Goal: Information Seeking & Learning: Learn about a topic

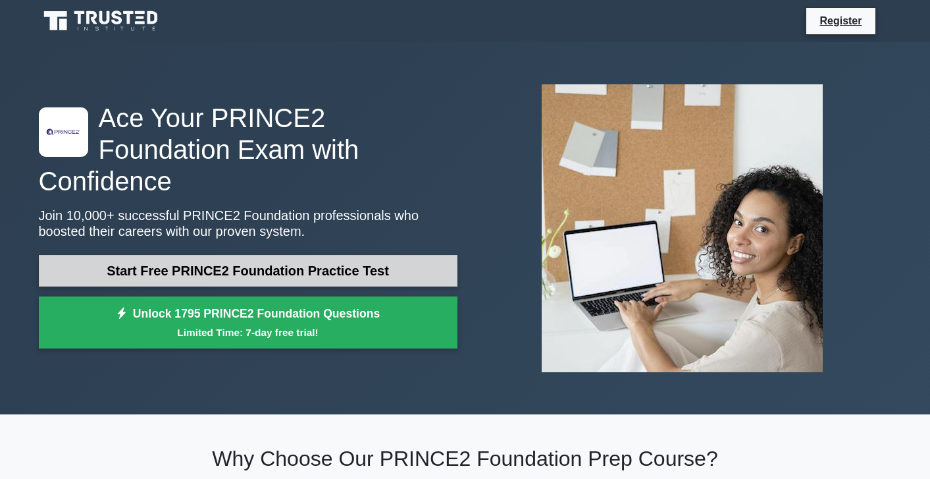
click at [240, 255] on link "Start Free PRINCE2 Foundation Practice Test" at bounding box center [248, 271] width 419 height 32
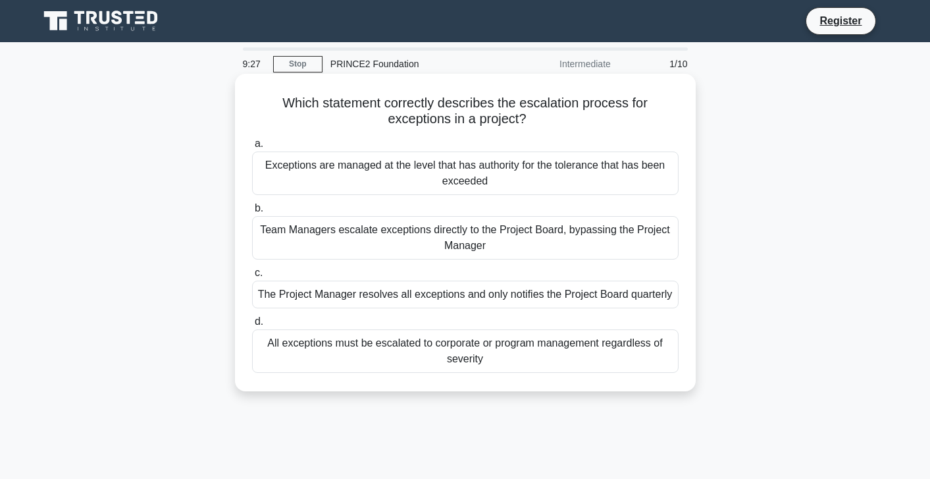
click at [434, 174] on div "Exceptions are managed at the level that has authority for the tolerance that h…" at bounding box center [465, 172] width 427 height 43
click at [252, 148] on input "a. Exceptions are managed at the level that has authority for the tolerance tha…" at bounding box center [252, 144] width 0 height 9
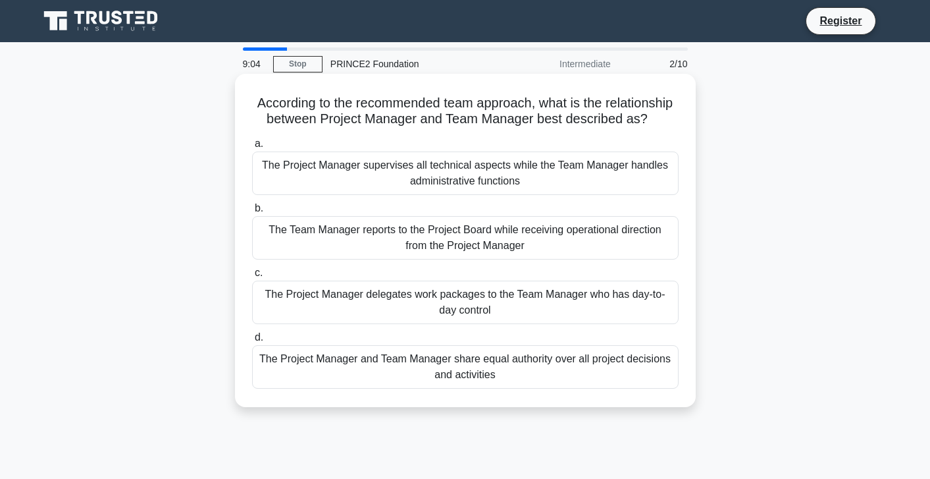
click at [449, 299] on div "The Project Manager delegates work packages to the Team Manager who has day-to-…" at bounding box center [465, 301] width 427 height 43
click at [252, 277] on input "c. The Project Manager delegates work packages to the Team Manager who has day-…" at bounding box center [252, 273] width 0 height 9
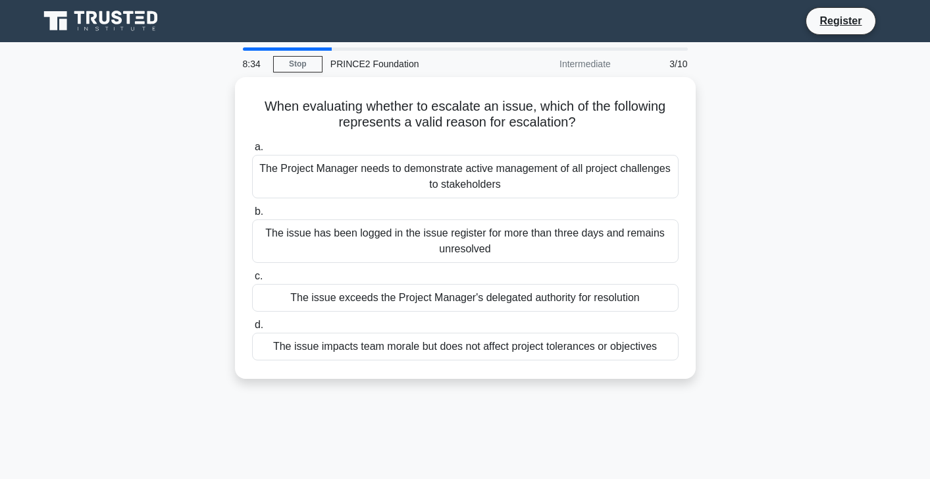
click at [449, 299] on div "The issue exceeds the Project Manager's delegated authority for resolution" at bounding box center [465, 298] width 427 height 28
click at [252, 280] on input "c. The issue exceeds the Project Manager's delegated authority for resolution" at bounding box center [252, 276] width 0 height 9
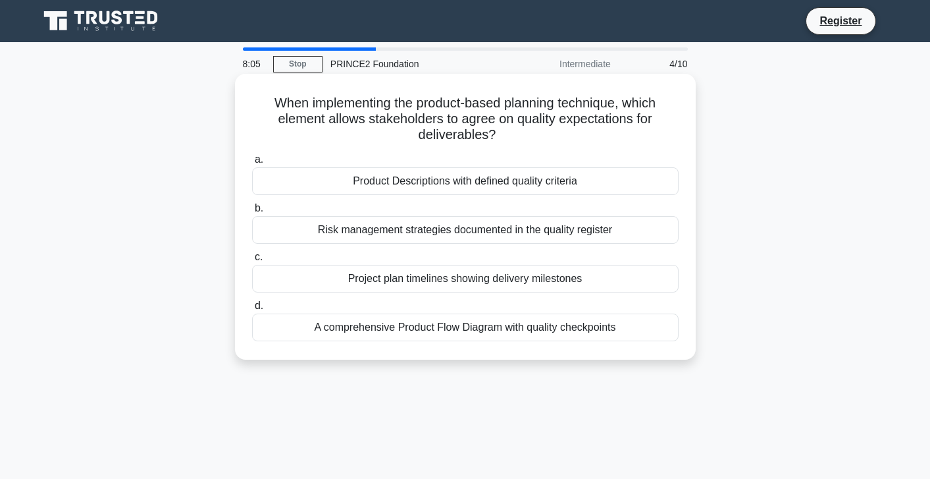
click at [459, 183] on div "Product Descriptions with defined quality criteria" at bounding box center [465, 181] width 427 height 28
click at [252, 164] on input "a. Product Descriptions with defined quality criteria" at bounding box center [252, 159] width 0 height 9
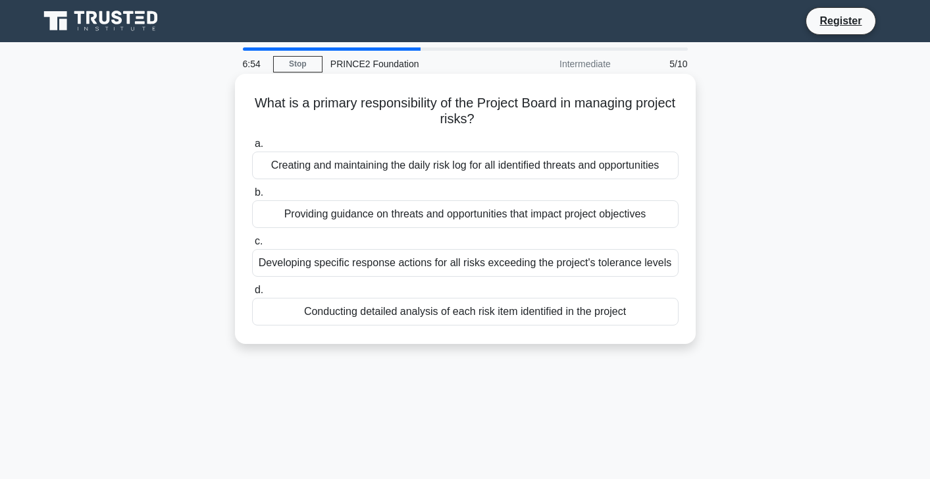
click at [435, 220] on div "Providing guidance on threats and opportunities that impact project objectives" at bounding box center [465, 214] width 427 height 28
click at [252, 197] on input "b. Providing guidance on threats and opportunities that impact project objectiv…" at bounding box center [252, 192] width 0 height 9
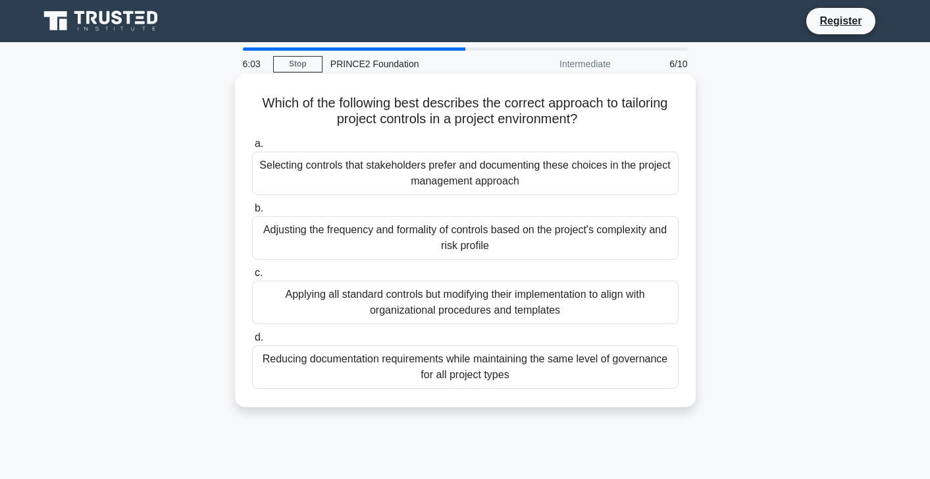
click at [494, 245] on div "Adjusting the frequency and formality of controls based on the project's comple…" at bounding box center [465, 237] width 427 height 43
click at [252, 213] on input "b. Adjusting the frequency and formality of controls based on the project's com…" at bounding box center [252, 208] width 0 height 9
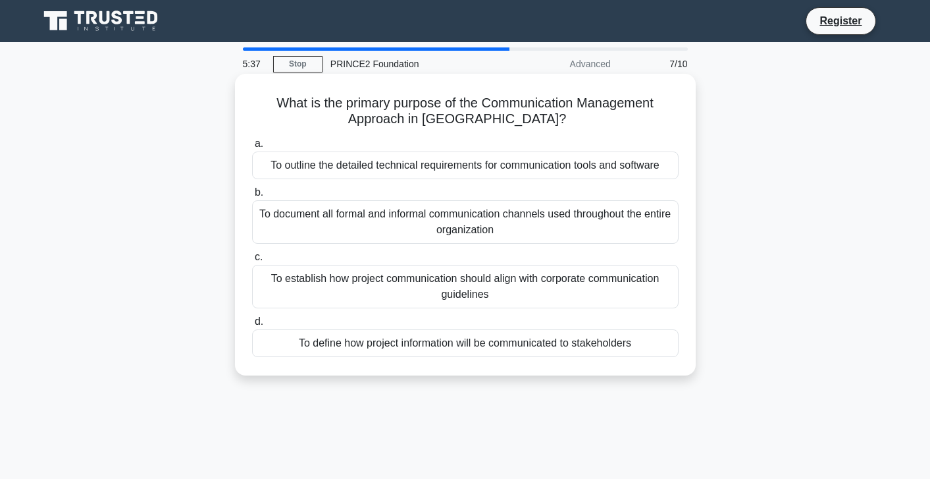
click at [493, 346] on div "To define how project information will be communicated to stakeholders" at bounding box center [465, 343] width 427 height 28
click at [252, 326] on input "d. To define how project information will be communicated to stakeholders" at bounding box center [252, 321] width 0 height 9
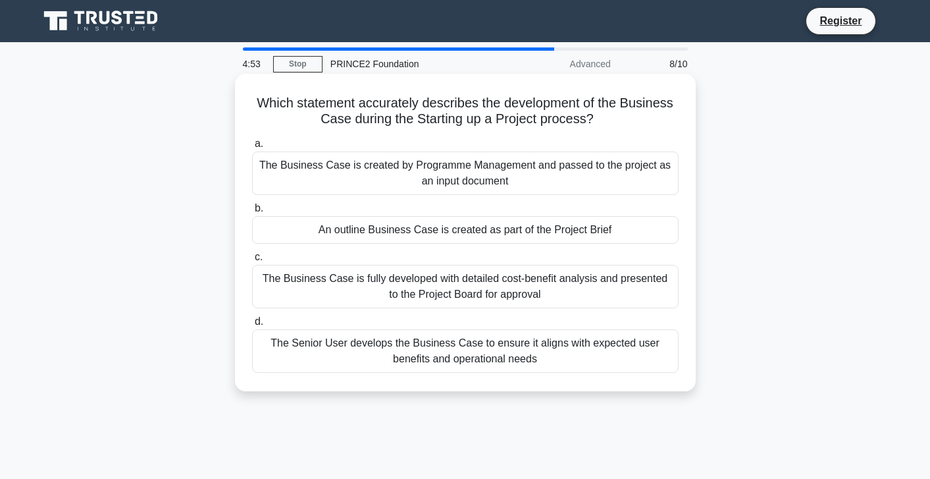
click at [467, 231] on div "An outline Business Case is created as part of the Project Brief" at bounding box center [465, 230] width 427 height 28
click at [252, 213] on input "b. An outline Business Case is created as part of the Project Brief" at bounding box center [252, 208] width 0 height 9
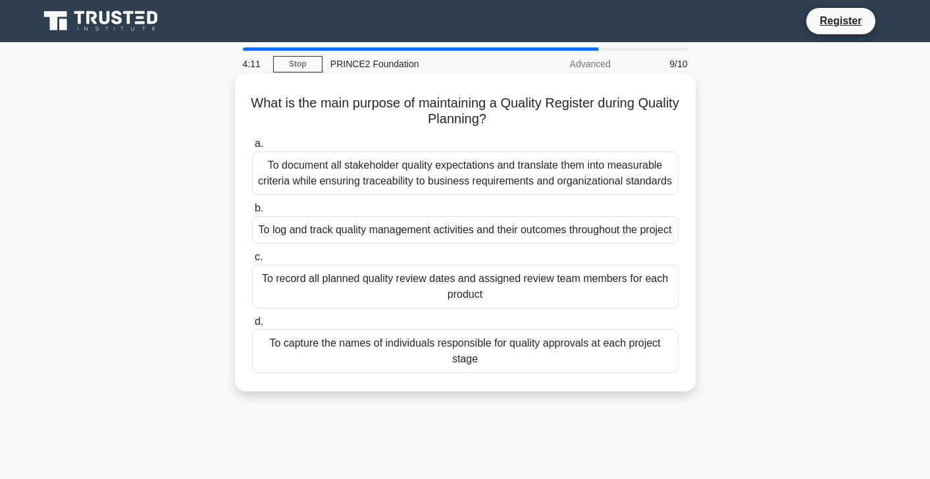
click at [530, 244] on div "To log and track quality management activities and their outcomes throughout th…" at bounding box center [465, 230] width 427 height 28
click at [252, 213] on input "b. To log and track quality management activities and their outcomes throughout…" at bounding box center [252, 208] width 0 height 9
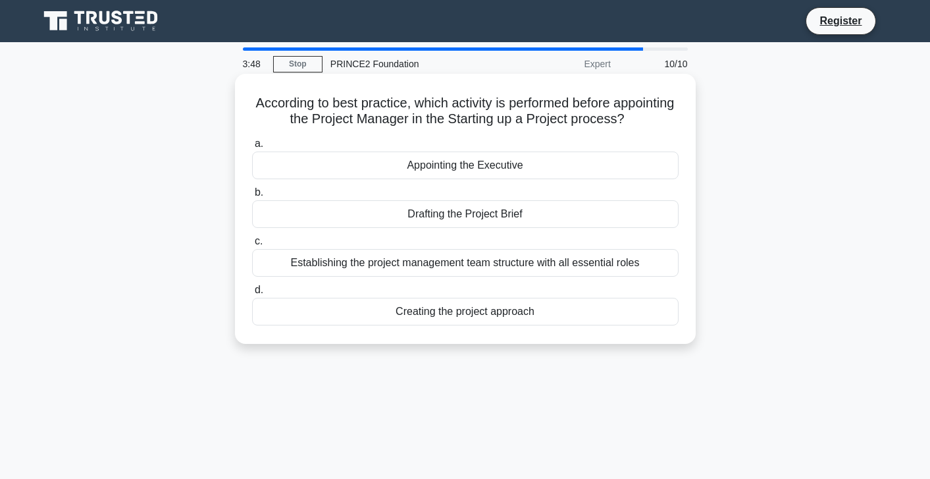
click at [523, 169] on div "Appointing the Executive" at bounding box center [465, 165] width 427 height 28
click at [252, 148] on input "a. Appointing the Executive" at bounding box center [252, 144] width 0 height 9
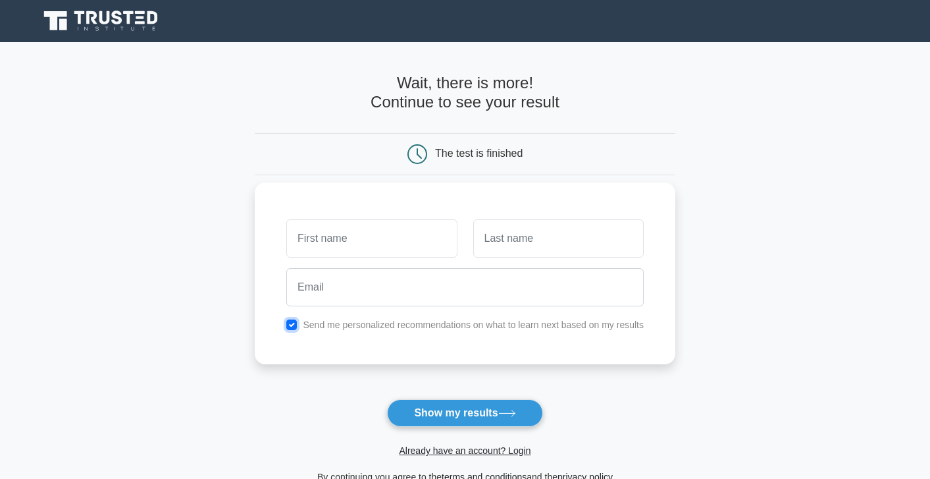
click at [291, 324] on input "checkbox" at bounding box center [291, 324] width 11 height 11
checkbox input "false"
click at [423, 414] on button "Show my results" at bounding box center [464, 413] width 155 height 28
type input "Tatha"
click at [509, 230] on input "text" at bounding box center [558, 238] width 170 height 38
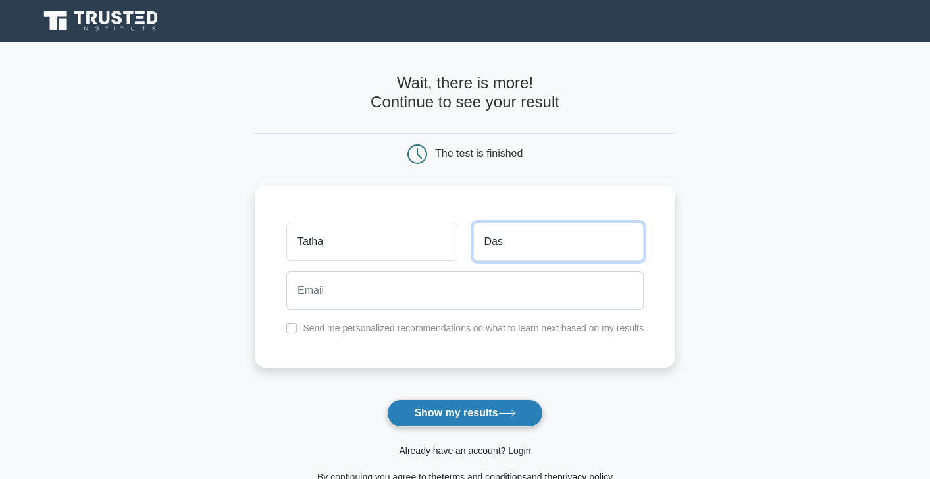
type input "Das"
click at [460, 413] on button "Show my results" at bounding box center [464, 413] width 155 height 28
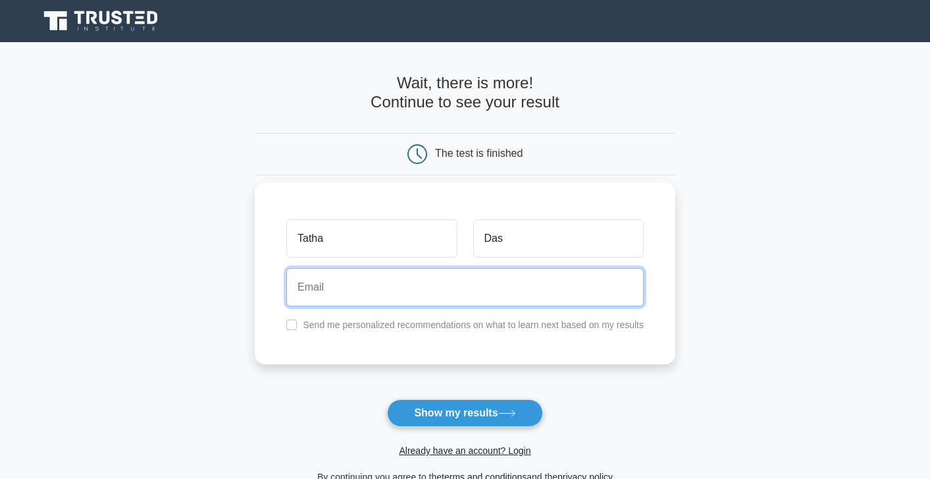
click at [332, 292] on input "email" at bounding box center [464, 287] width 357 height 38
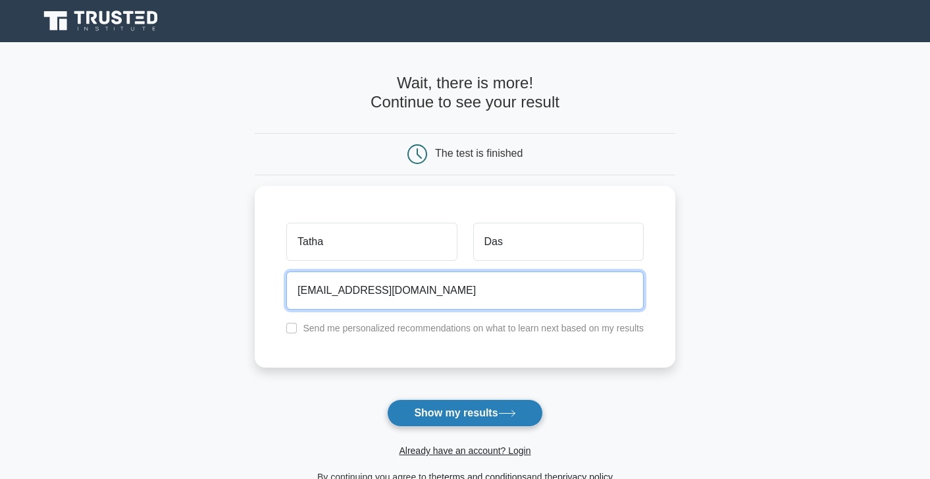
type input "sarmi0108@gmail.com"
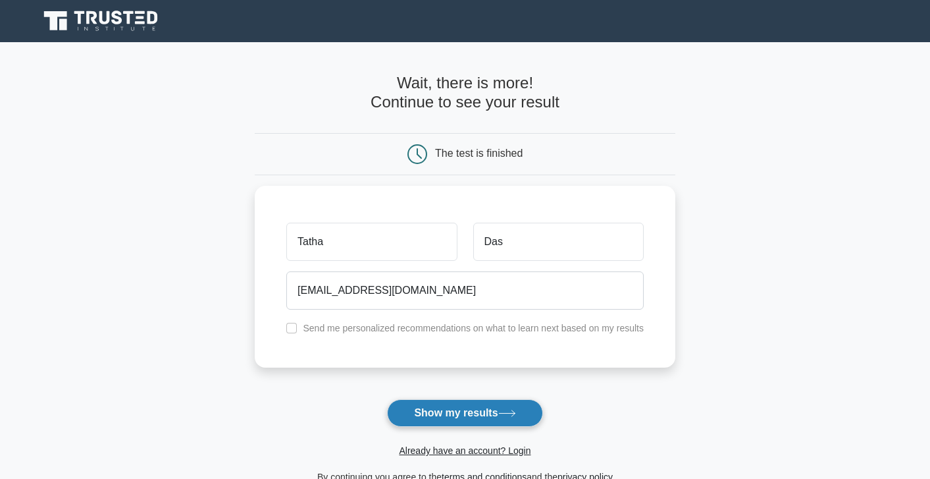
click at [417, 404] on button "Show my results" at bounding box center [464, 413] width 155 height 28
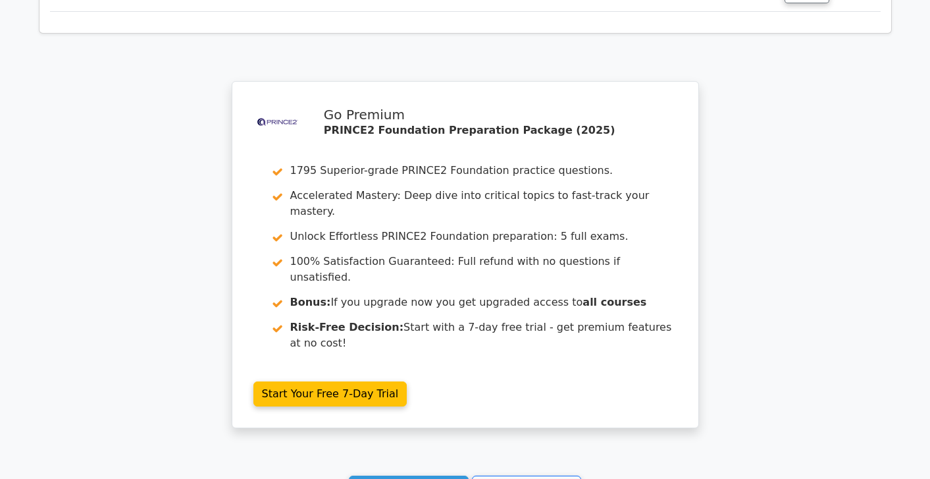
scroll to position [2201, 0]
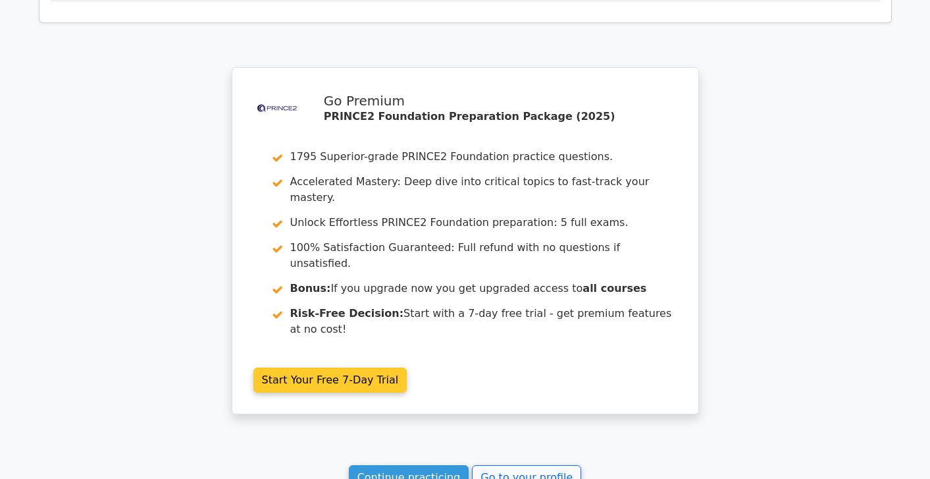
click at [310, 367] on link "Start Your Free 7-Day Trial" at bounding box center [330, 379] width 154 height 25
